Goal: Navigation & Orientation: Find specific page/section

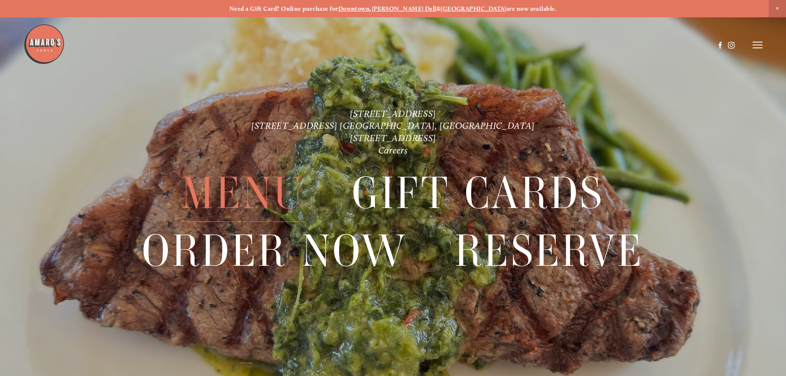
click at [272, 195] on span "Menu" at bounding box center [243, 193] width 123 height 57
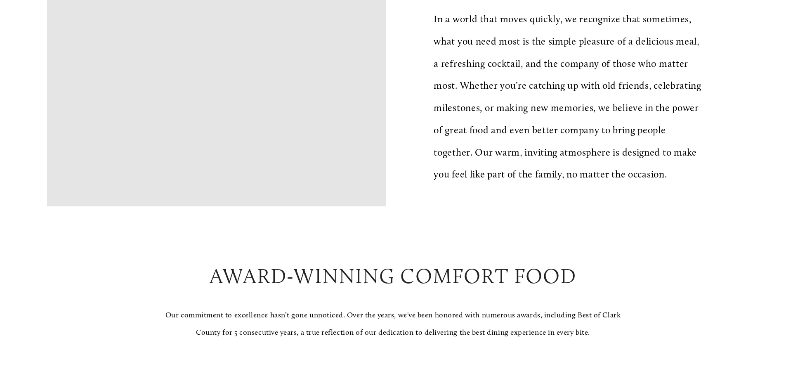
scroll to position [578, 0]
